Goal: Communication & Community: Participate in discussion

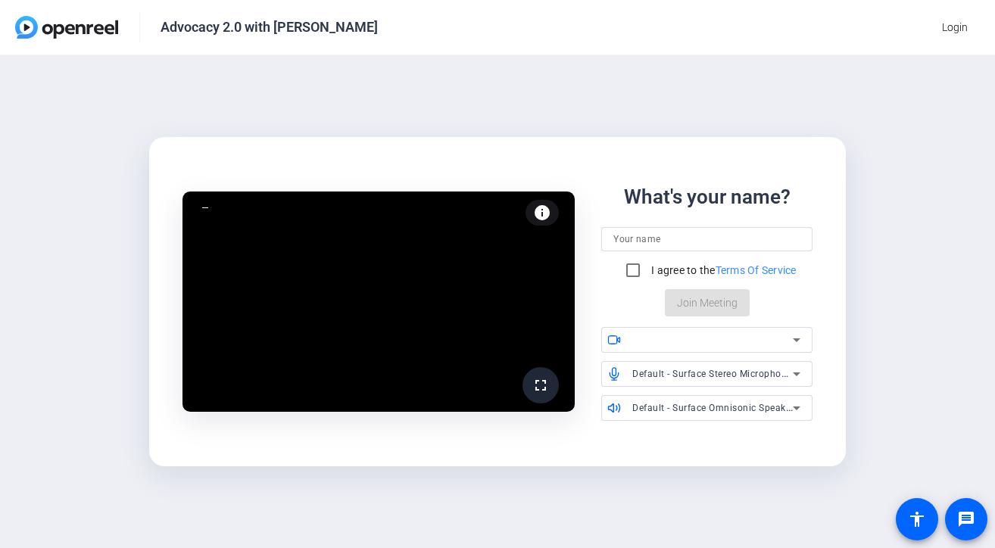
click at [667, 232] on input at bounding box center [706, 239] width 187 height 18
type input "[PERSON_NAME]"
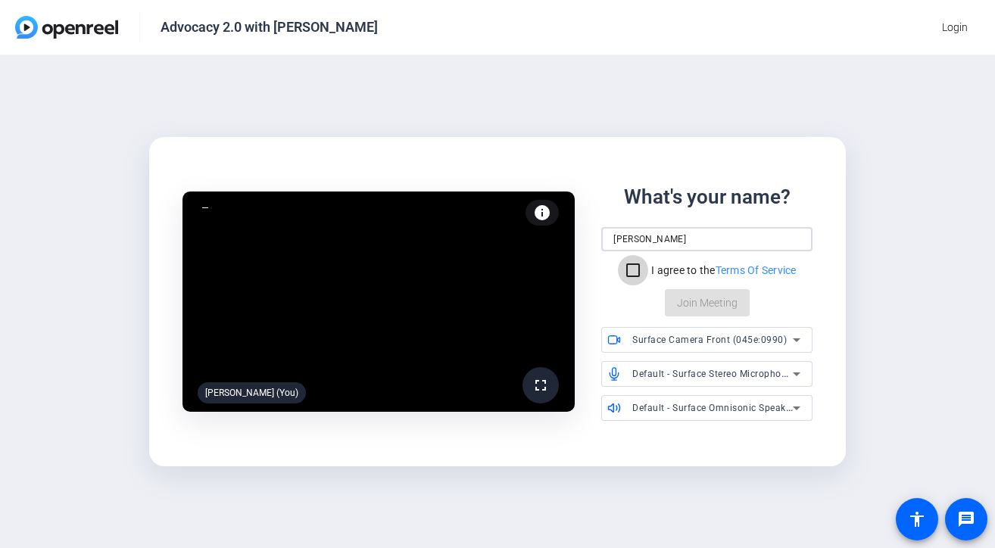
click at [630, 269] on input "I agree to the Terms Of Service" at bounding box center [633, 270] width 30 height 30
checkbox input "true"
click at [687, 307] on span "Join Meeting" at bounding box center [707, 303] width 61 height 16
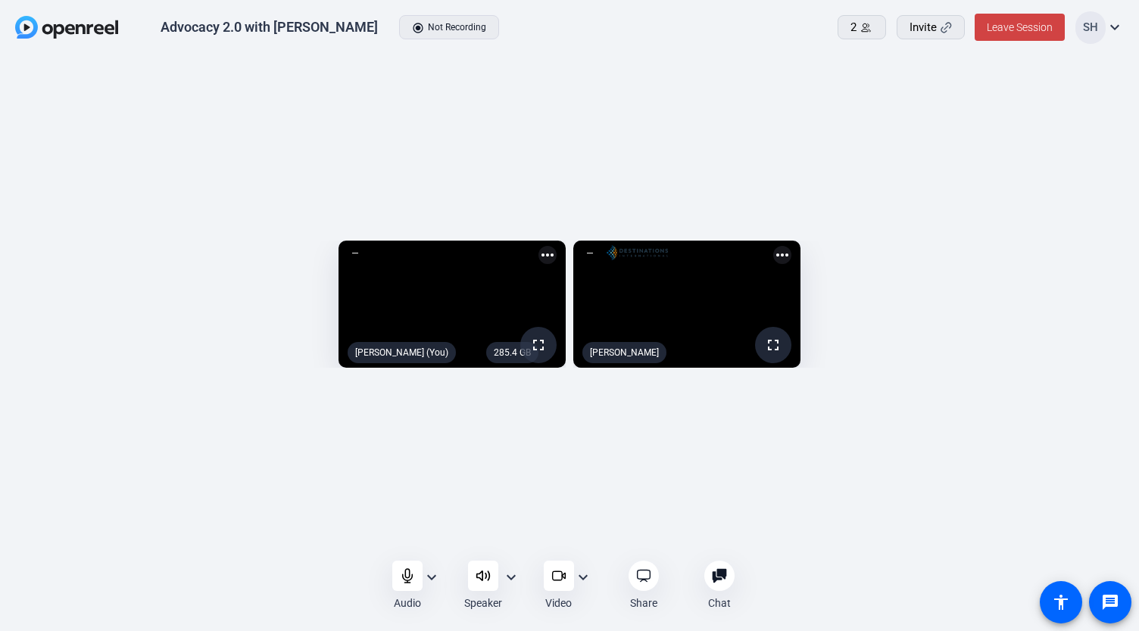
click at [432, 547] on mat-icon "expand_more" at bounding box center [431, 578] width 18 height 18
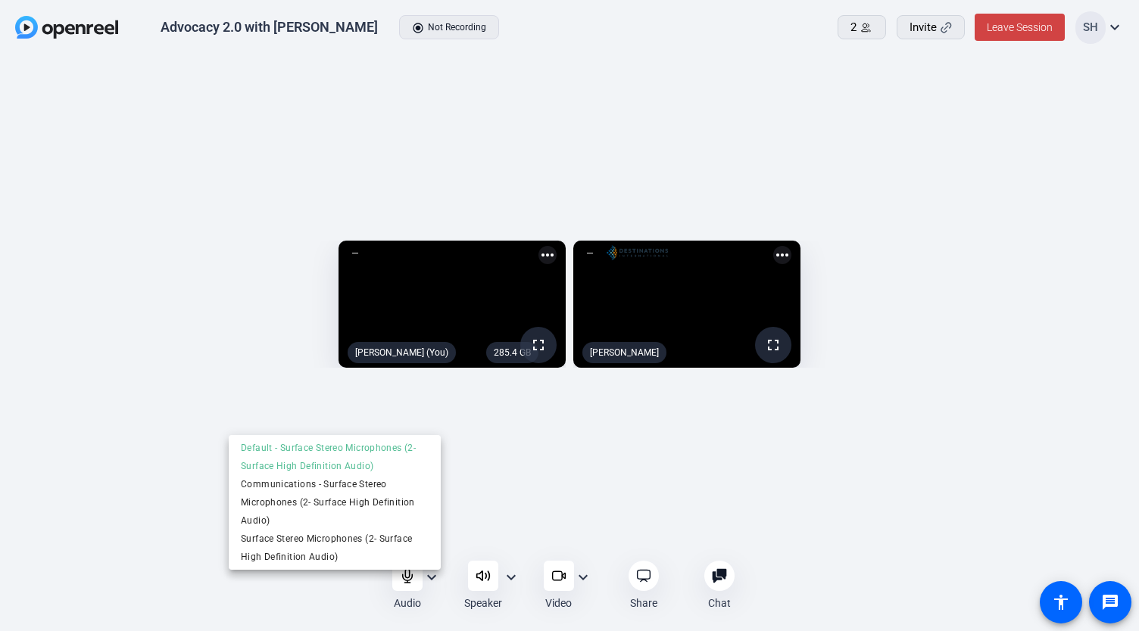
click at [510, 512] on div at bounding box center [569, 315] width 1139 height 631
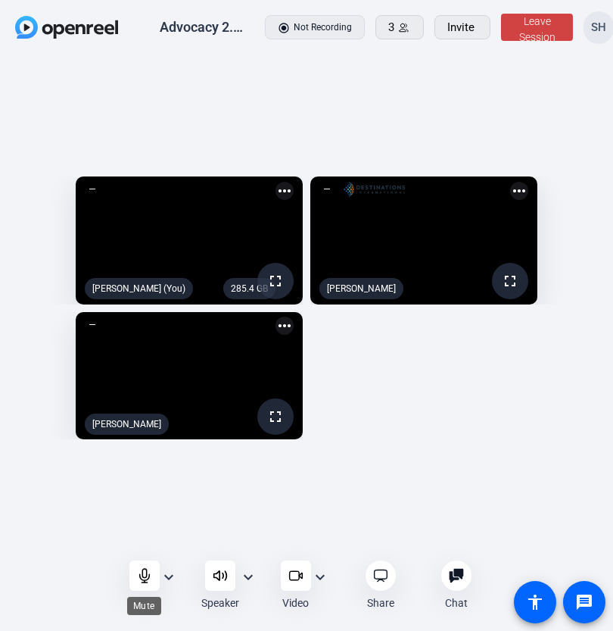
click at [133, 547] on div at bounding box center [144, 575] width 30 height 30
click at [139, 547] on icon at bounding box center [144, 575] width 15 height 15
click at [142, 547] on icon at bounding box center [144, 575] width 13 height 13
click at [138, 547] on icon at bounding box center [144, 575] width 15 height 15
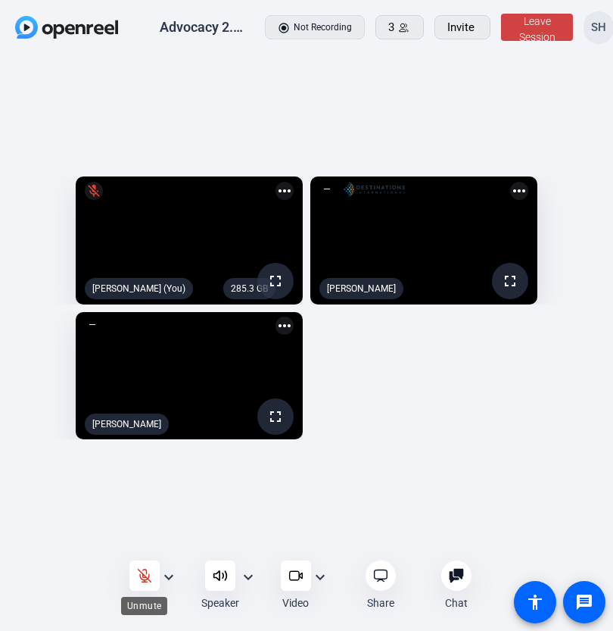
click at [136, 547] on openreel-root "Advocacy 2.0 with Don radio_button_checked Not Recording 3 Invite Leave Session…" at bounding box center [306, 315] width 613 height 631
click at [148, 528] on div "285.4 GB fullscreen mic_off [PERSON_NAME] (You) more_horiz fullscreen [PERSON_N…" at bounding box center [306, 308] width 613 height 504
click at [143, 547] on div at bounding box center [144, 575] width 30 height 30
click at [139, 547] on icon at bounding box center [144, 575] width 15 height 15
click at [139, 547] on div at bounding box center [144, 575] width 30 height 30
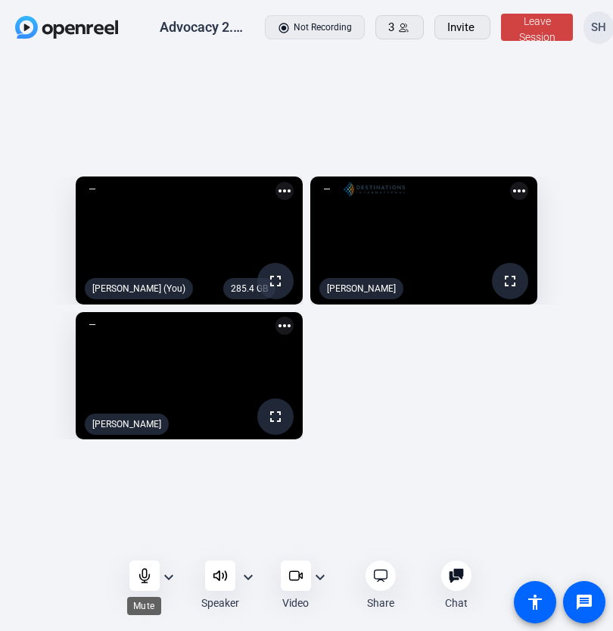
click at [139, 547] on icon at bounding box center [144, 575] width 15 height 15
click at [136, 547] on div at bounding box center [144, 575] width 30 height 30
click at [138, 547] on icon at bounding box center [144, 575] width 15 height 15
click at [134, 547] on openreel-root "Advocacy 2.0 with Don radio_button_checked Not Recording 3 Invite Leave Session…" at bounding box center [306, 315] width 613 height 631
click at [139, 547] on div at bounding box center [144, 575] width 30 height 30
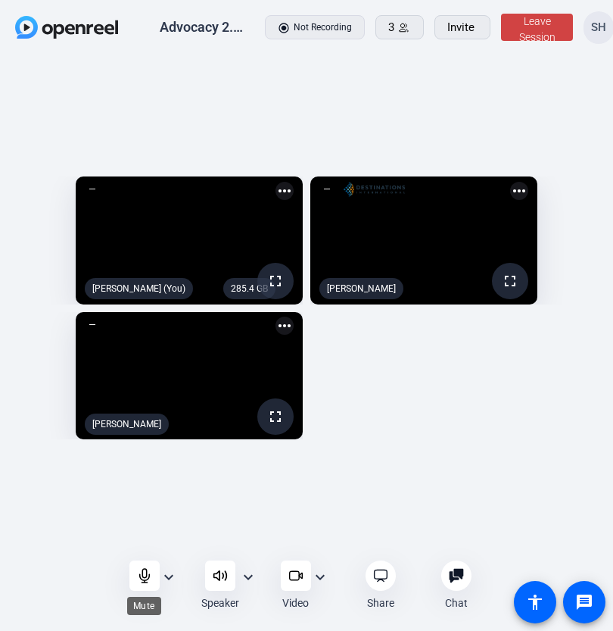
click at [137, 547] on icon at bounding box center [144, 575] width 15 height 15
click at [141, 547] on icon at bounding box center [144, 575] width 15 height 15
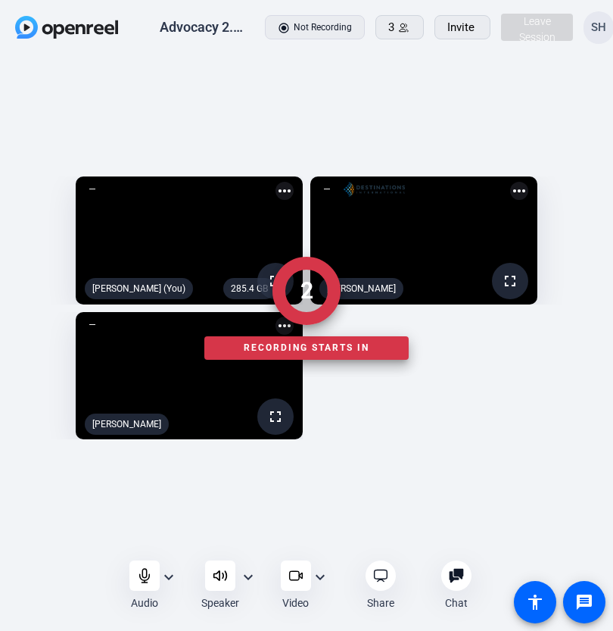
click at [134, 547] on div at bounding box center [306, 585] width 613 height 51
click at [139, 547] on div at bounding box center [306, 585] width 613 height 51
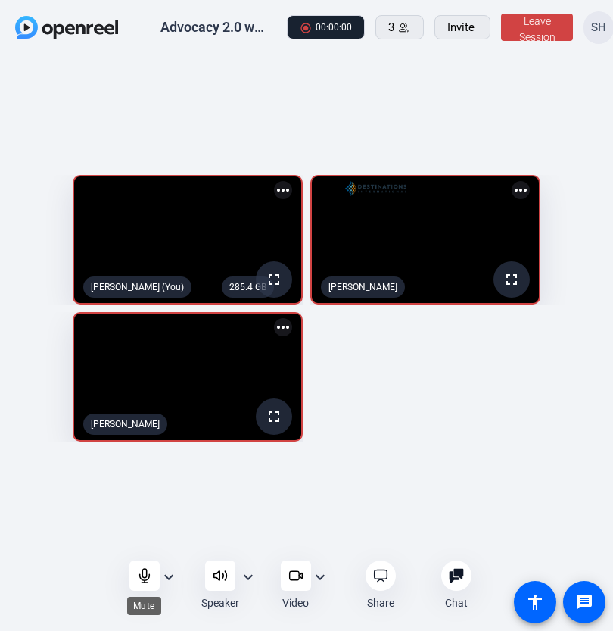
click at [139, 547] on icon at bounding box center [144, 575] width 15 height 15
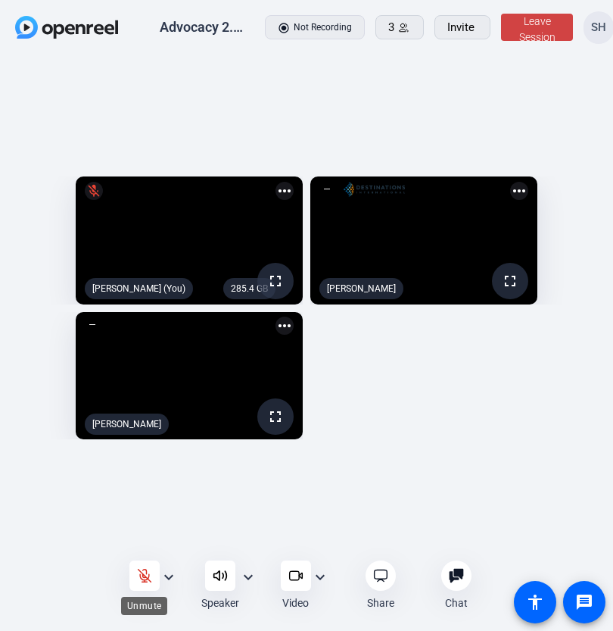
click at [139, 547] on icon at bounding box center [144, 575] width 15 height 15
click at [137, 547] on icon at bounding box center [144, 575] width 15 height 15
click at [131, 547] on div at bounding box center [144, 575] width 30 height 30
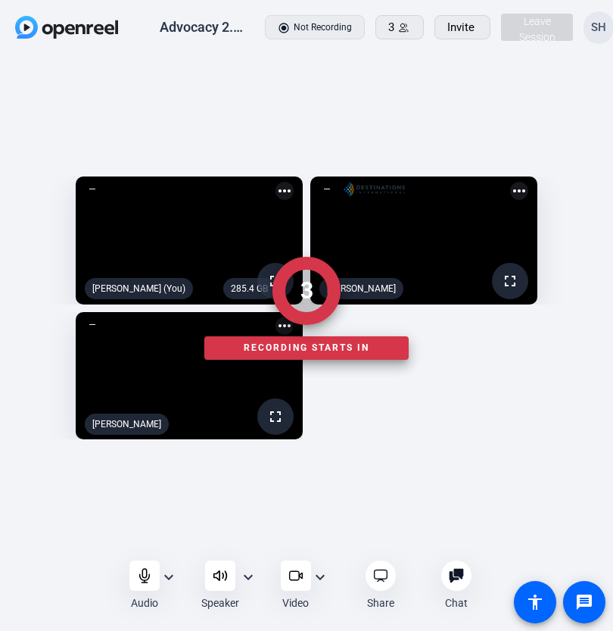
click at [135, 547] on div at bounding box center [306, 585] width 613 height 51
click at [142, 547] on div at bounding box center [306, 585] width 613 height 51
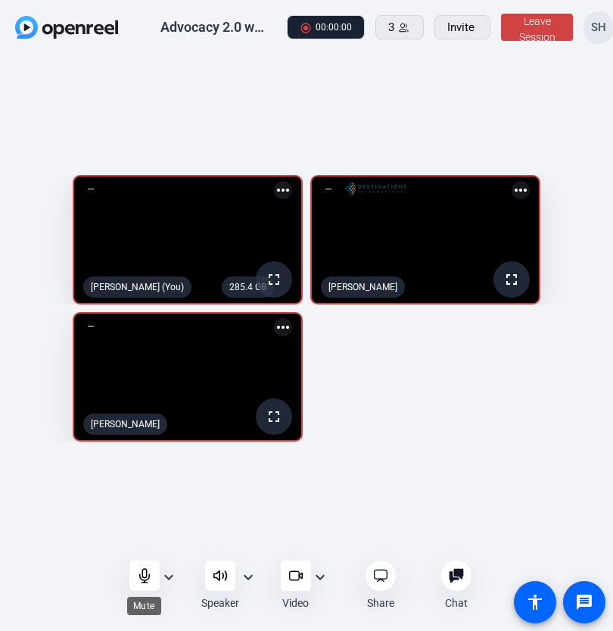
click at [138, 547] on icon at bounding box center [144, 575] width 15 height 15
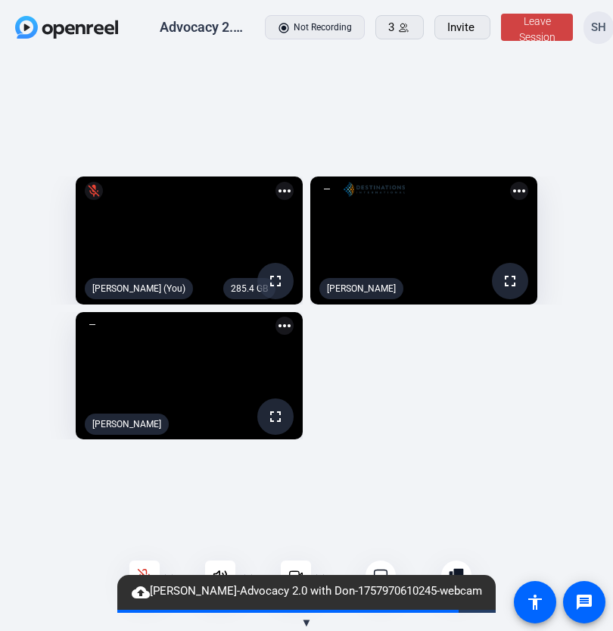
click at [142, 547] on openreel-root "Advocacy 2.0 with Don radio_button_checked Not Recording 3 Invite Leave Session…" at bounding box center [306, 315] width 613 height 631
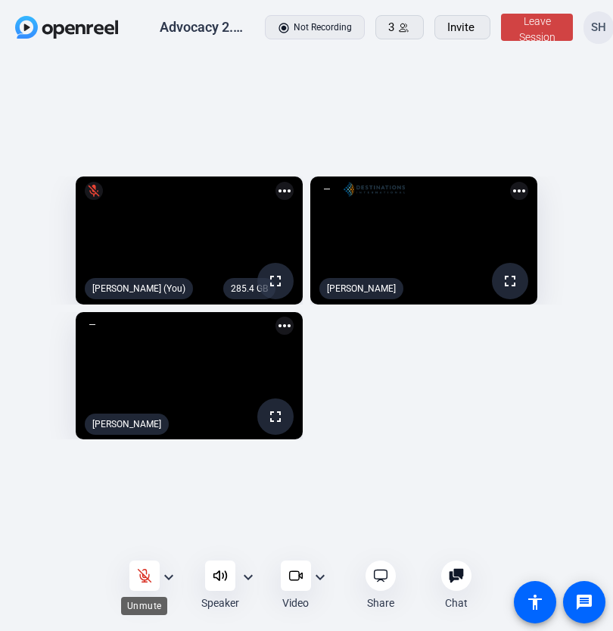
click at [144, 547] on icon at bounding box center [144, 575] width 15 height 15
click at [135, 547] on div at bounding box center [144, 575] width 30 height 30
click at [141, 547] on icon at bounding box center [144, 575] width 15 height 15
click at [137, 547] on icon at bounding box center [144, 575] width 15 height 15
click at [130, 547] on div at bounding box center [144, 575] width 30 height 30
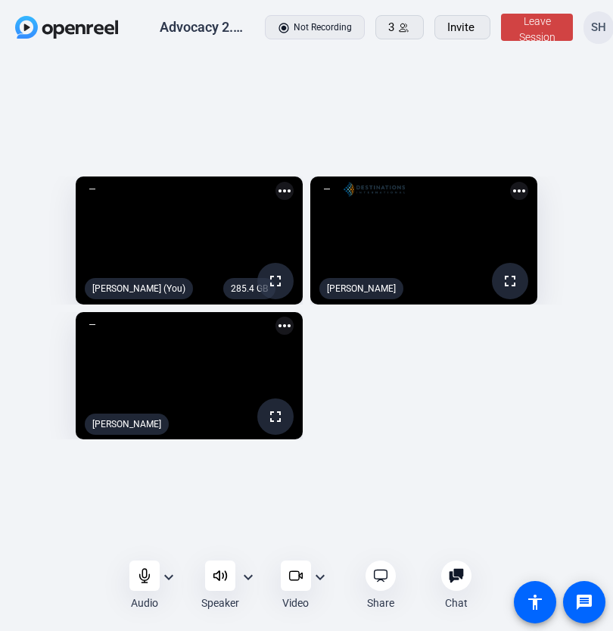
click at [130, 547] on div at bounding box center [144, 575] width 30 height 30
click at [139, 547] on icon at bounding box center [144, 575] width 13 height 13
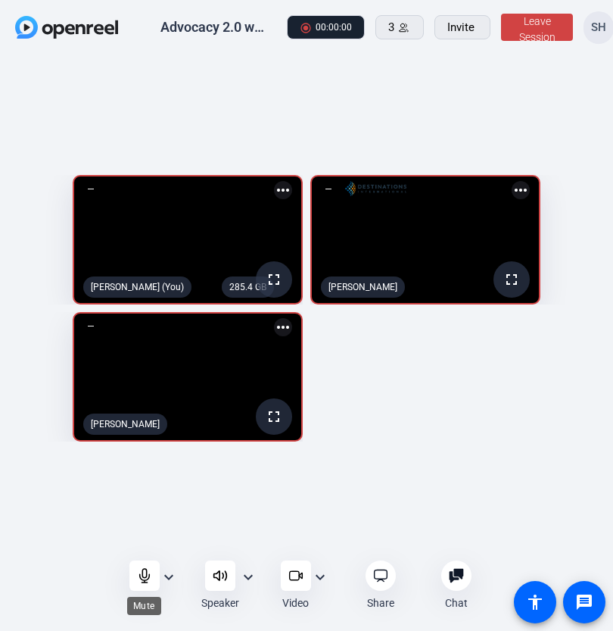
click at [137, 547] on icon at bounding box center [144, 575] width 15 height 15
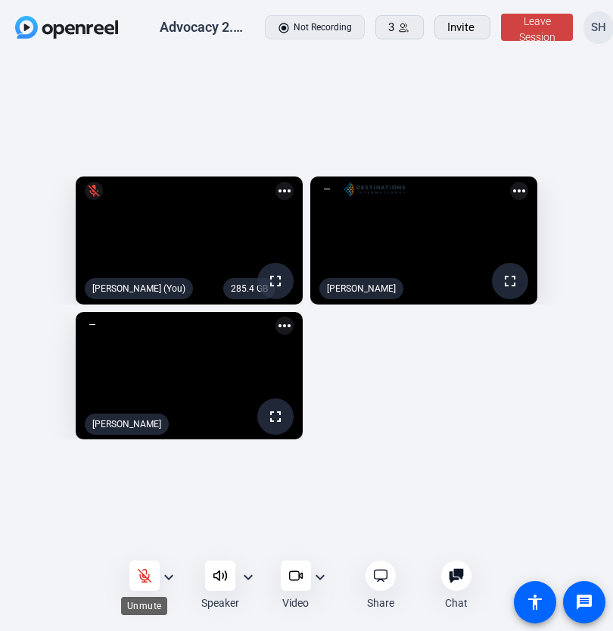
click at [139, 547] on icon at bounding box center [144, 575] width 13 height 13
click at [137, 547] on icon at bounding box center [144, 575] width 15 height 15
click at [134, 547] on div at bounding box center [144, 575] width 30 height 30
click at [139, 547] on icon at bounding box center [144, 575] width 15 height 15
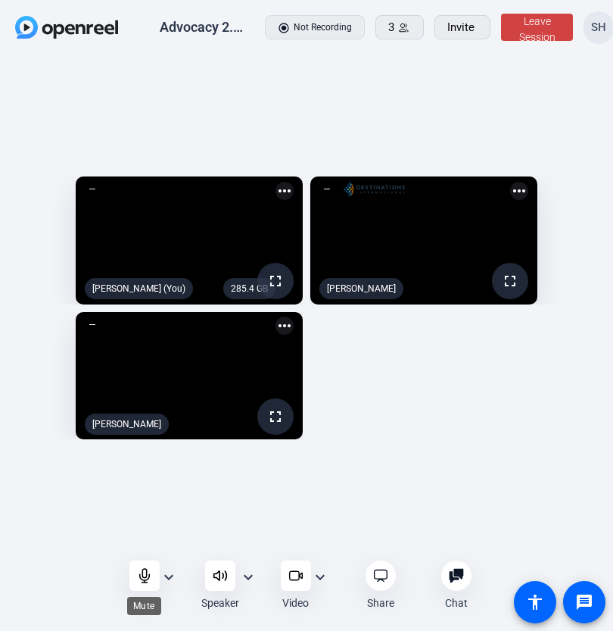
click at [133, 547] on div at bounding box center [144, 575] width 30 height 30
click at [134, 547] on div at bounding box center [144, 575] width 30 height 30
click at [137, 547] on icon at bounding box center [144, 575] width 15 height 15
click at [135, 547] on div at bounding box center [144, 575] width 30 height 30
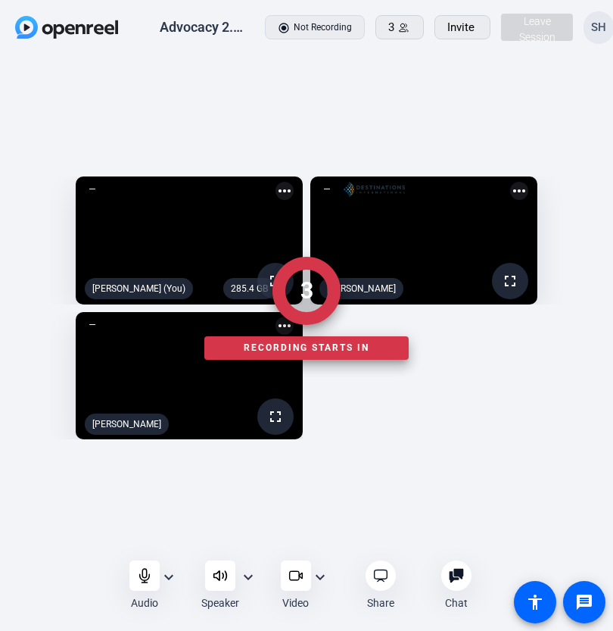
click at [136, 547] on div at bounding box center [306, 585] width 613 height 51
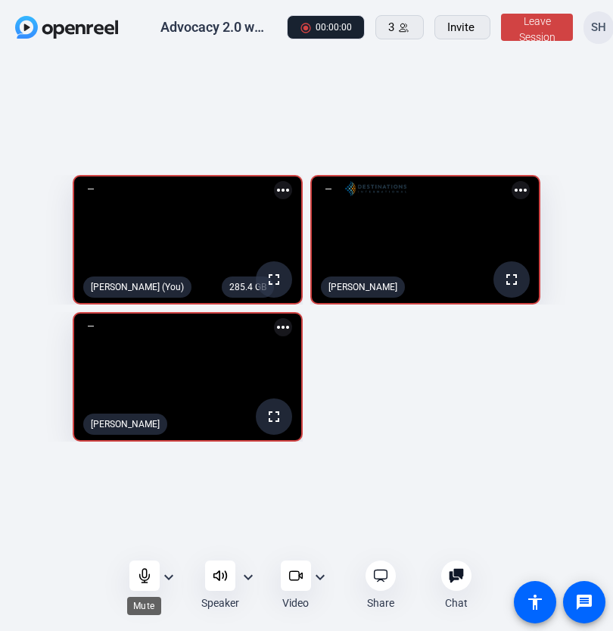
click at [143, 547] on icon at bounding box center [144, 576] width 10 height 14
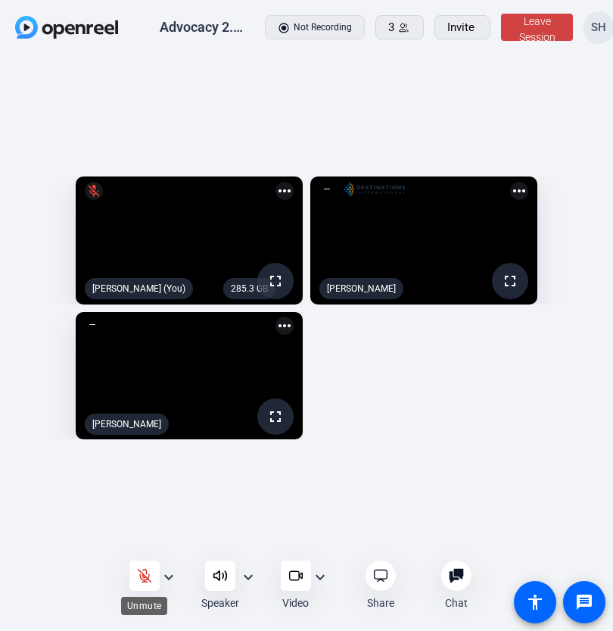
click at [142, 547] on icon at bounding box center [144, 575] width 13 height 13
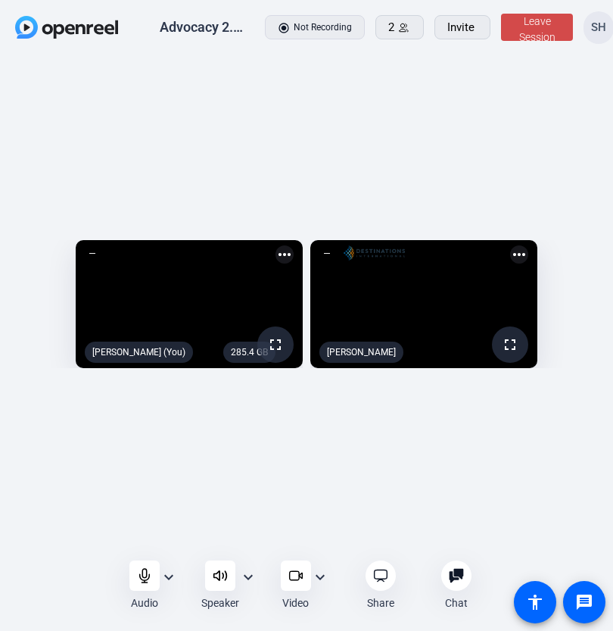
click at [519, 33] on span "Leave Session" at bounding box center [537, 29] width 36 height 28
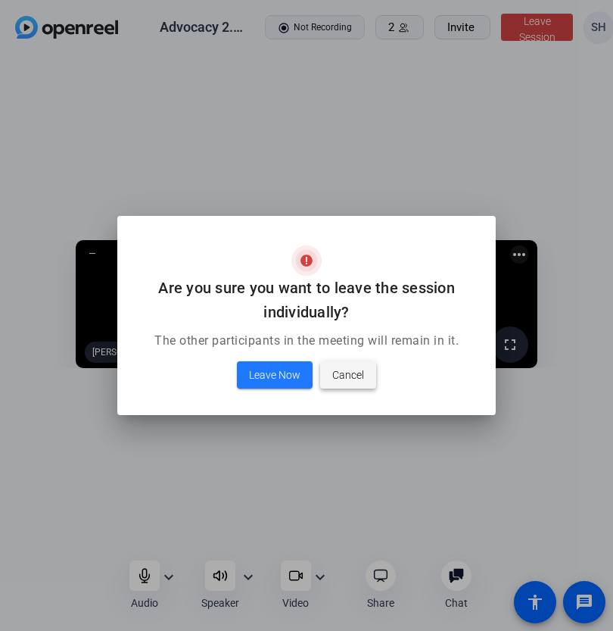
click at [350, 382] on span "Cancel" at bounding box center [348, 375] width 32 height 18
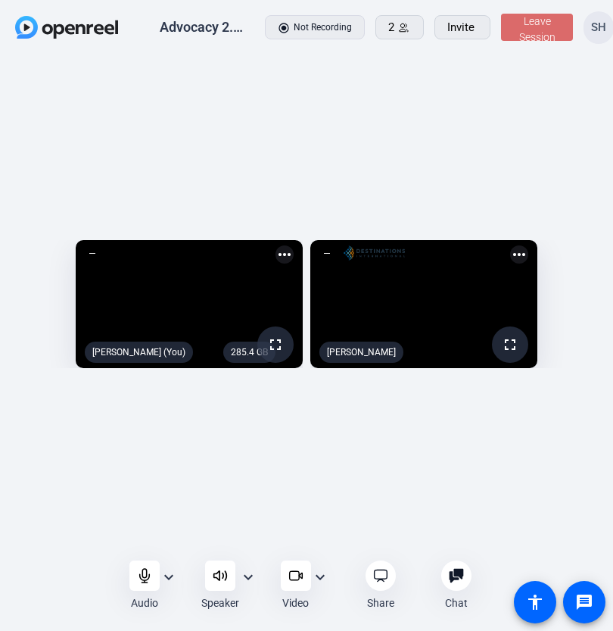
click at [519, 37] on span "Leave Session" at bounding box center [537, 29] width 36 height 28
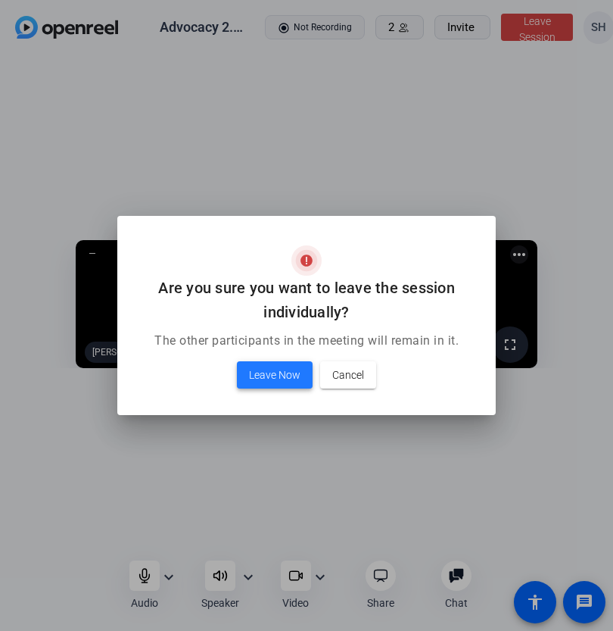
click at [282, 377] on span "Leave Now" at bounding box center [274, 375] width 51 height 18
